Goal: Information Seeking & Learning: Learn about a topic

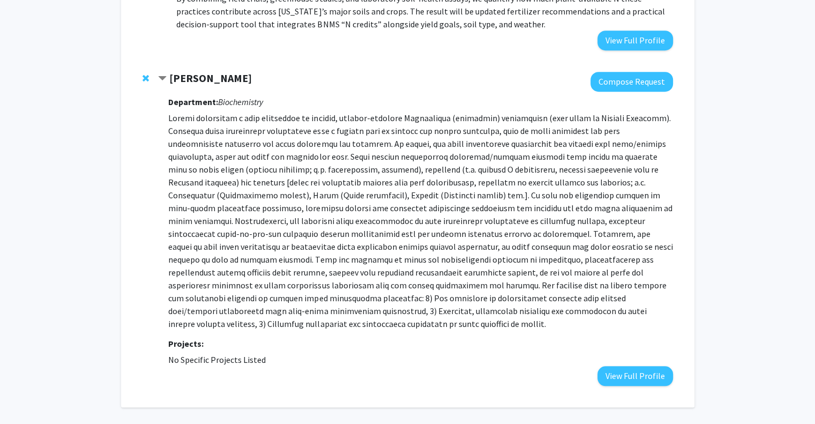
scroll to position [838, 0]
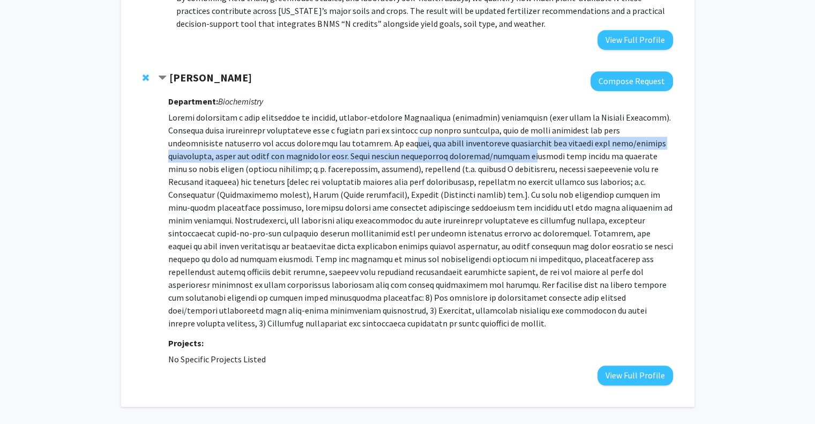
drag, startPoint x: 349, startPoint y: 130, endPoint x: 433, endPoint y: 137, distance: 83.9
click at [433, 137] on p at bounding box center [420, 220] width 504 height 219
click at [433, 138] on p at bounding box center [420, 220] width 504 height 219
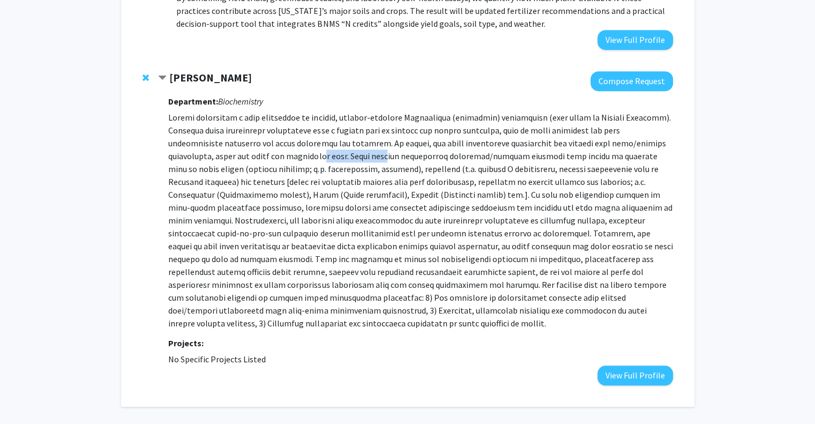
drag, startPoint x: 244, startPoint y: 143, endPoint x: 299, endPoint y: 147, distance: 54.9
click at [299, 147] on p at bounding box center [420, 220] width 504 height 219
click at [278, 143] on p at bounding box center [420, 220] width 504 height 219
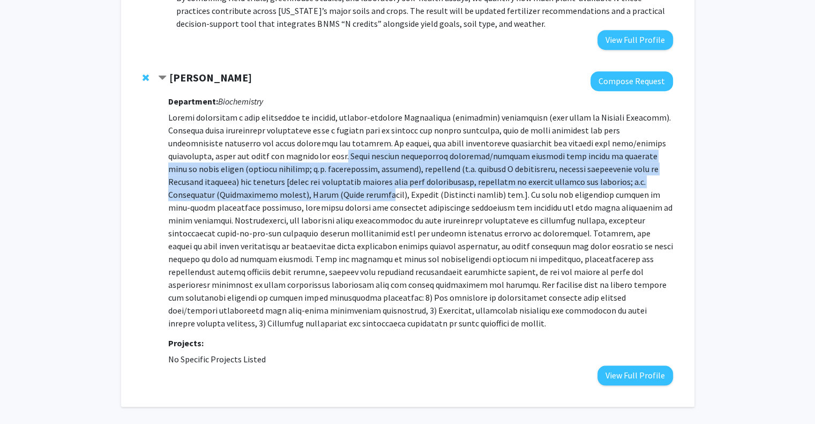
drag, startPoint x: 262, startPoint y: 143, endPoint x: 217, endPoint y: 188, distance: 63.3
click at [217, 188] on p at bounding box center [420, 220] width 504 height 219
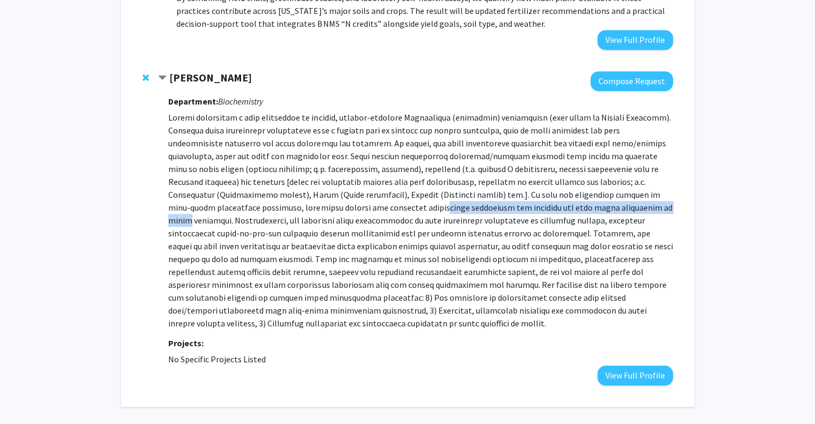
drag, startPoint x: 229, startPoint y: 190, endPoint x: 458, endPoint y: 196, distance: 229.5
click at [458, 196] on p at bounding box center [420, 220] width 504 height 219
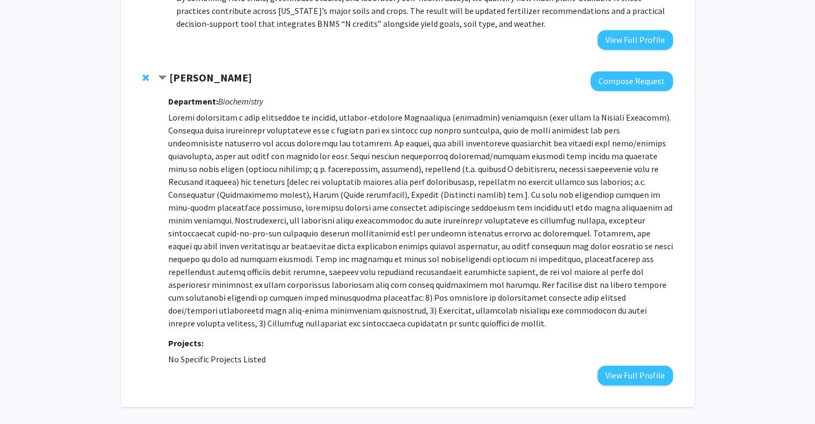
click at [411, 207] on p at bounding box center [420, 220] width 504 height 219
drag, startPoint x: 510, startPoint y: 220, endPoint x: 435, endPoint y: 227, distance: 75.3
click at [435, 227] on p at bounding box center [420, 220] width 504 height 219
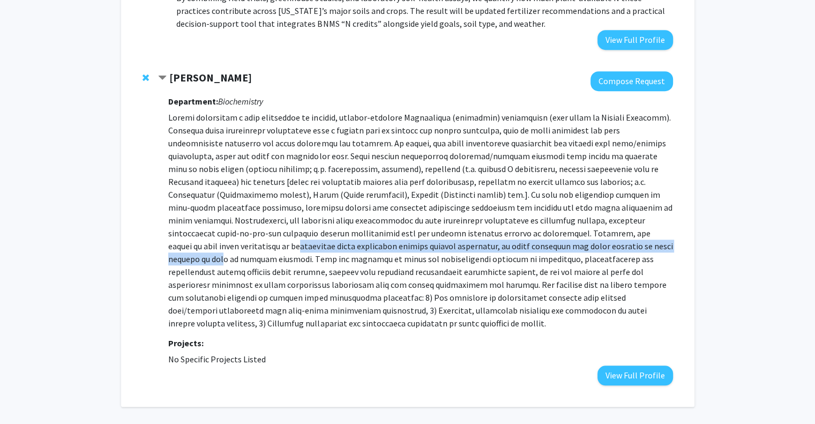
click at [311, 233] on p at bounding box center [420, 220] width 504 height 219
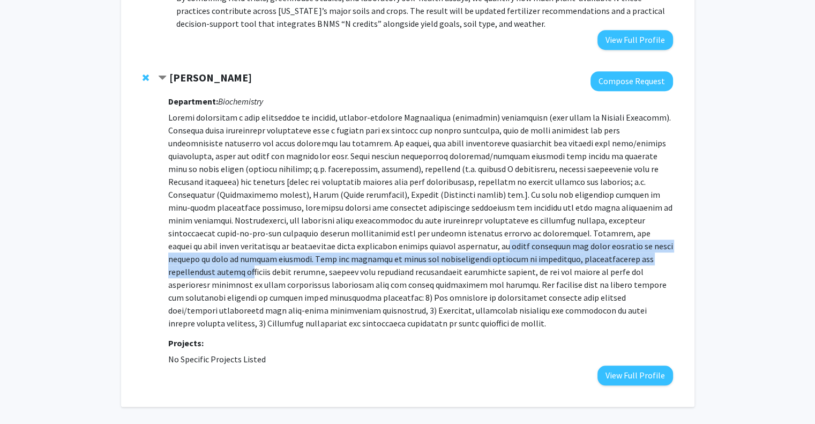
drag, startPoint x: 214, startPoint y: 234, endPoint x: 465, endPoint y: 247, distance: 251.2
click at [465, 247] on p at bounding box center [420, 220] width 504 height 219
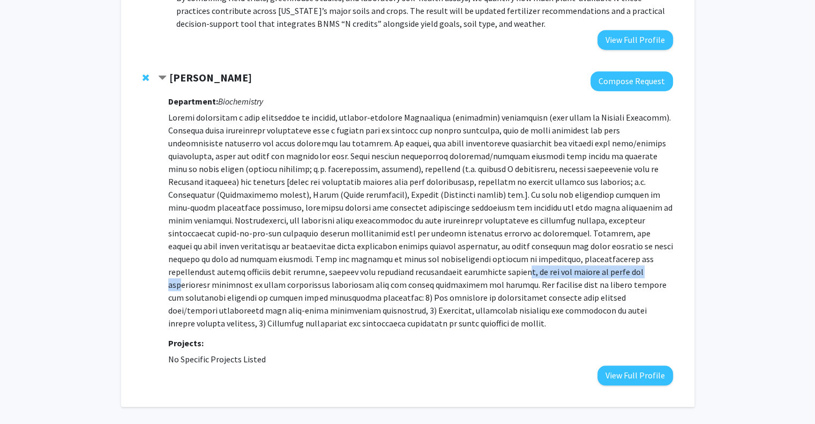
drag, startPoint x: 236, startPoint y: 258, endPoint x: 367, endPoint y: 261, distance: 130.3
click at [367, 261] on p at bounding box center [420, 220] width 504 height 219
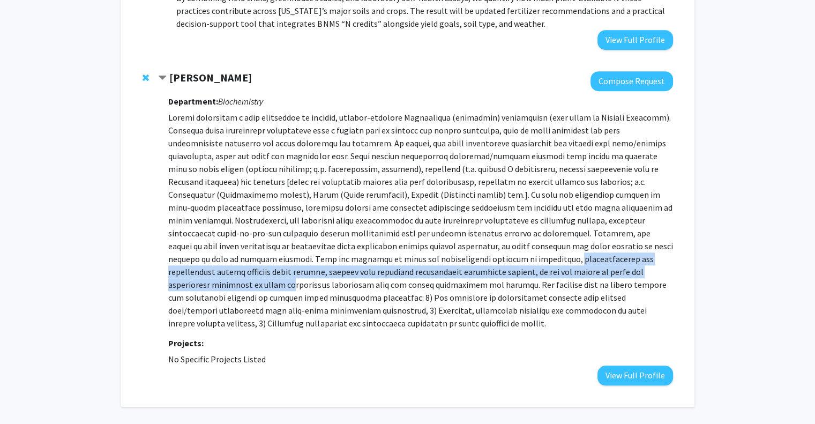
drag, startPoint x: 307, startPoint y: 244, endPoint x: 473, endPoint y: 261, distance: 167.0
click at [473, 261] on p at bounding box center [420, 220] width 504 height 219
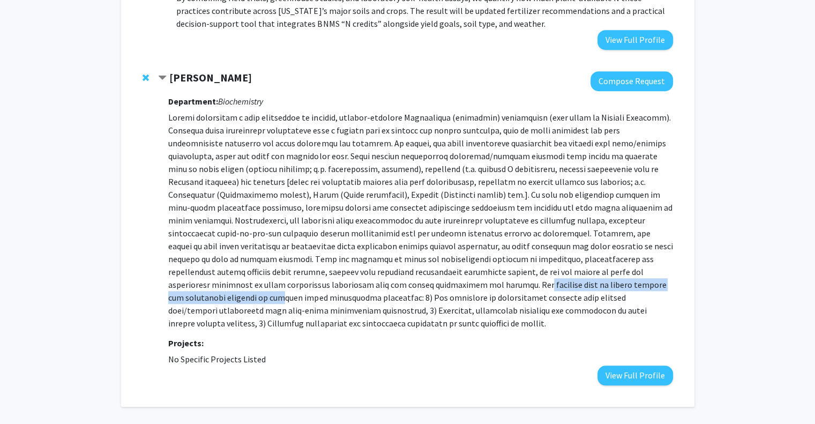
drag, startPoint x: 216, startPoint y: 273, endPoint x: 435, endPoint y: 272, distance: 219.3
click at [435, 272] on p at bounding box center [420, 220] width 504 height 219
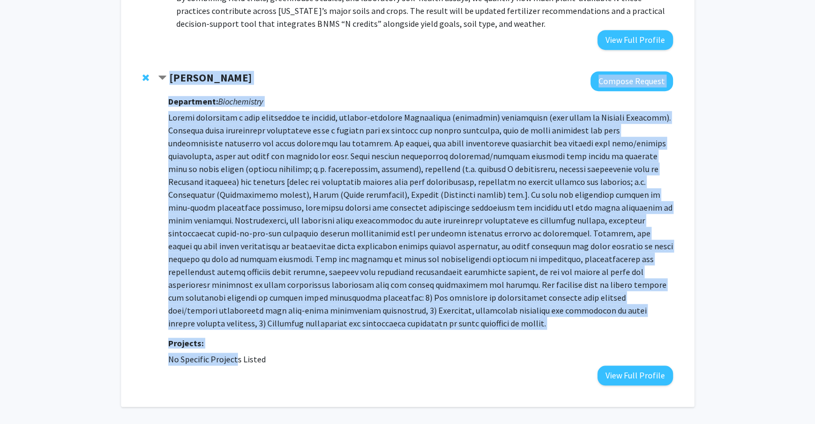
drag, startPoint x: 211, startPoint y: 381, endPoint x: 232, endPoint y: 358, distance: 31.2
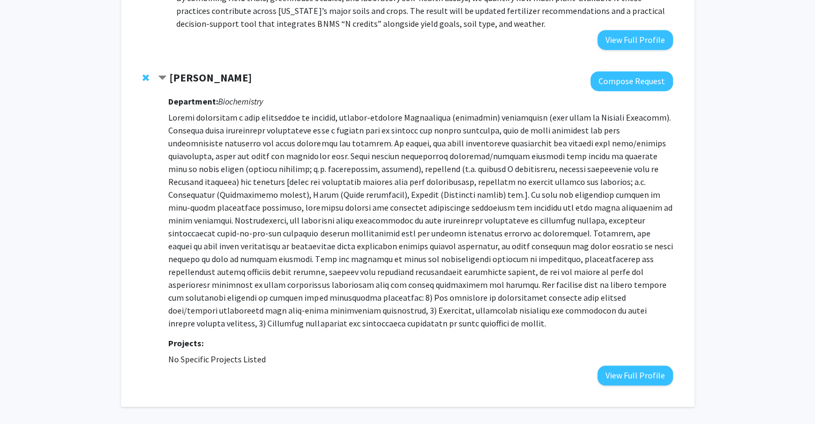
click at [271, 353] on fg-project-list "No Specific Projects Listed" at bounding box center [420, 359] width 504 height 13
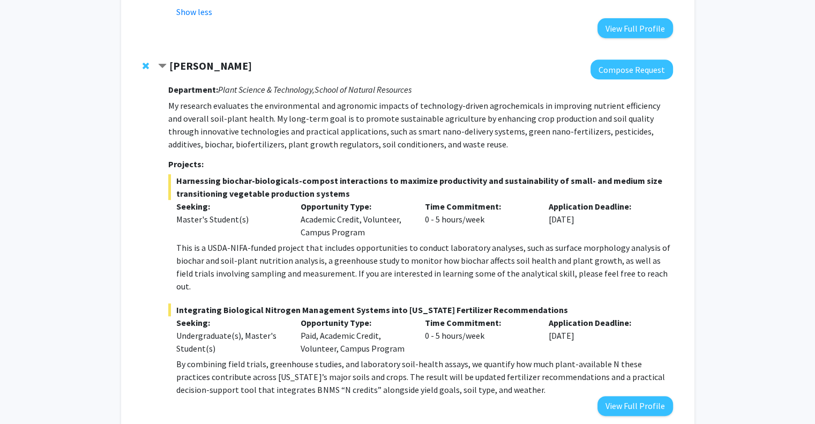
scroll to position [325, 0]
